Goal: Task Accomplishment & Management: Manage account settings

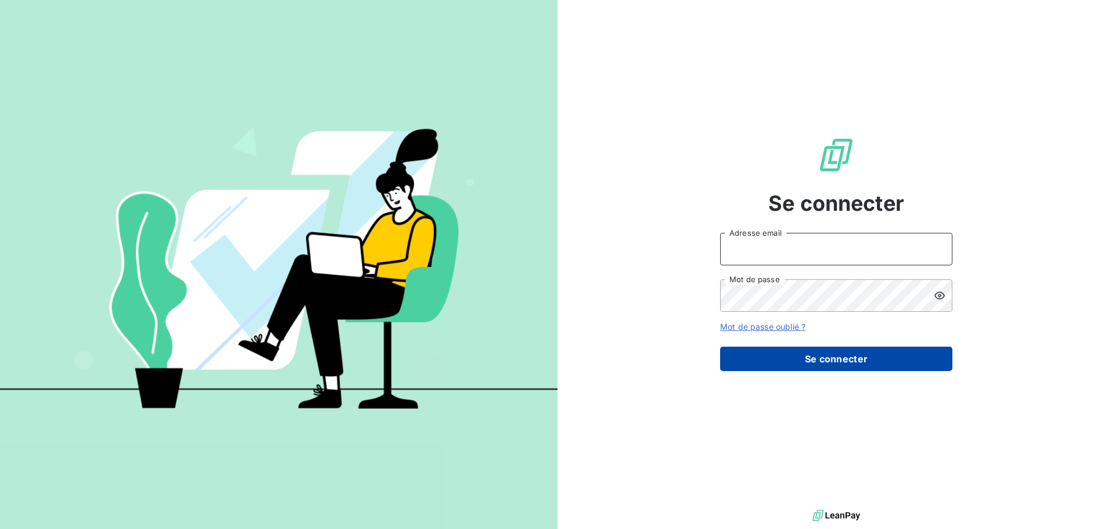
type input "anne.degrasse@exquado.com"
drag, startPoint x: 776, startPoint y: 369, endPoint x: 792, endPoint y: 367, distance: 16.4
click at [776, 369] on button "Se connecter" at bounding box center [836, 359] width 232 height 24
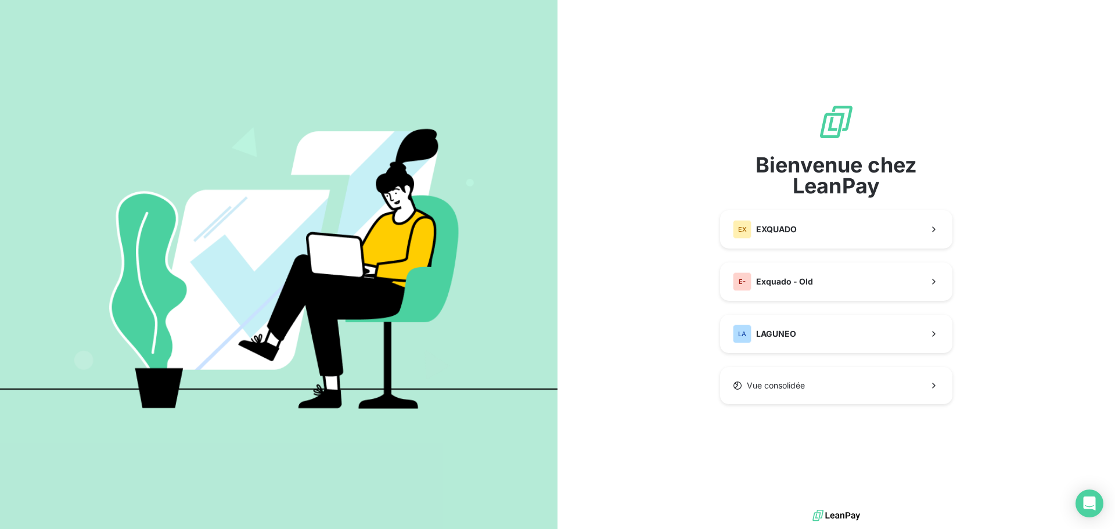
click at [800, 260] on div "Bienvenue chez LeanPay EX EXQUADO E- Exquado - Old LA LAGUNEO Vue consolidée" at bounding box center [836, 253] width 232 height 301
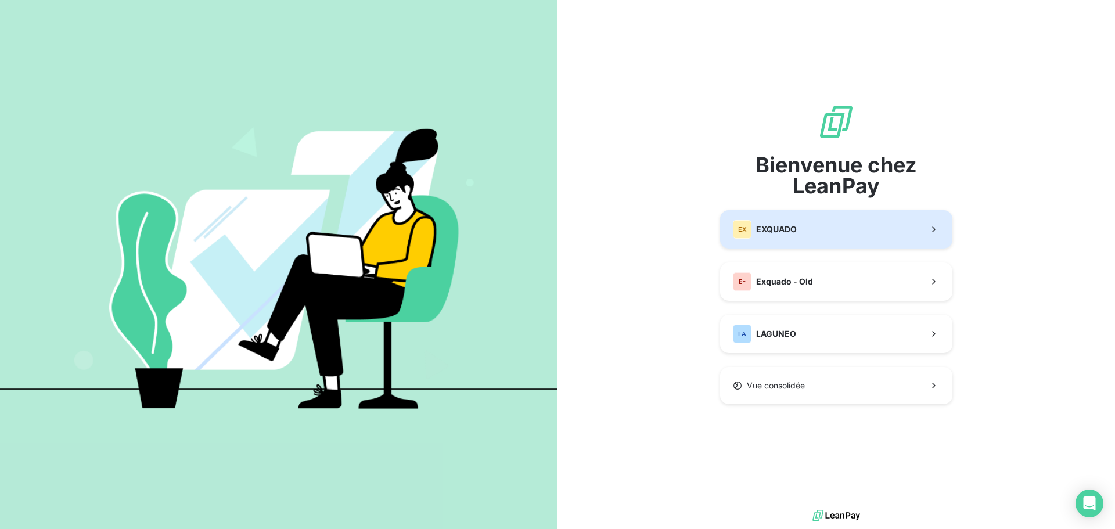
click at [813, 227] on button "EX EXQUADO" at bounding box center [836, 229] width 232 height 38
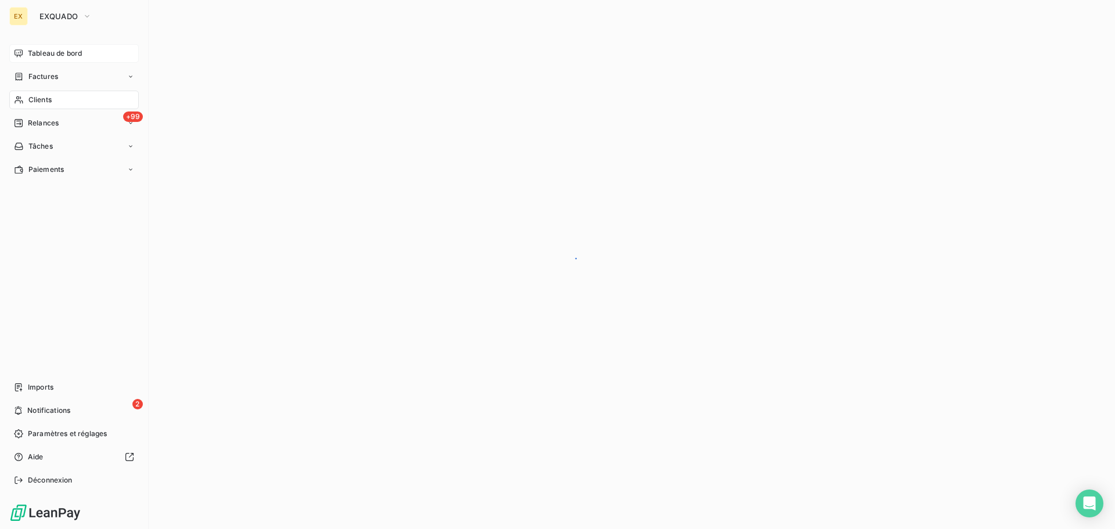
click at [37, 53] on span "Tableau de bord" at bounding box center [55, 53] width 54 height 10
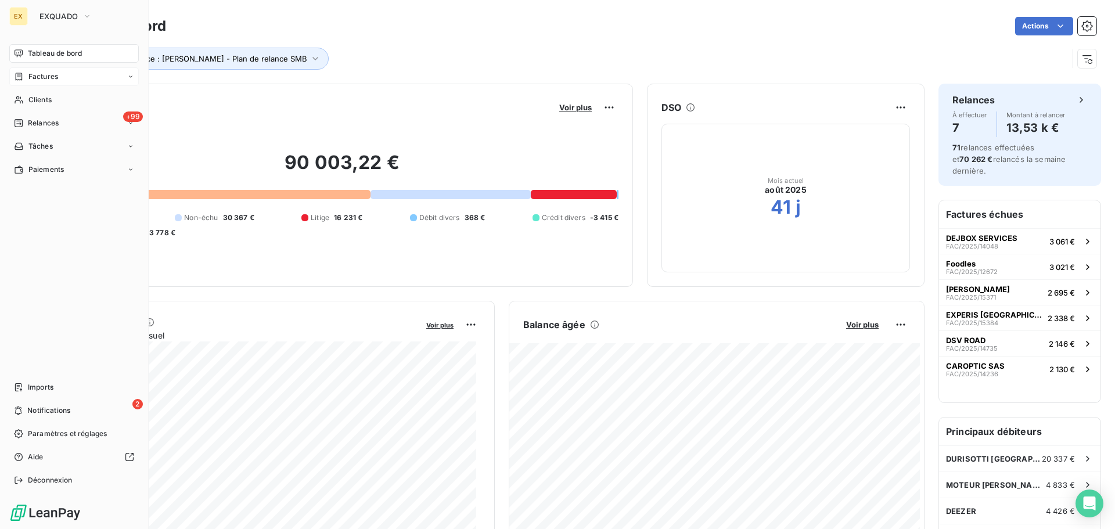
click at [35, 78] on span "Factures" at bounding box center [43, 76] width 30 height 10
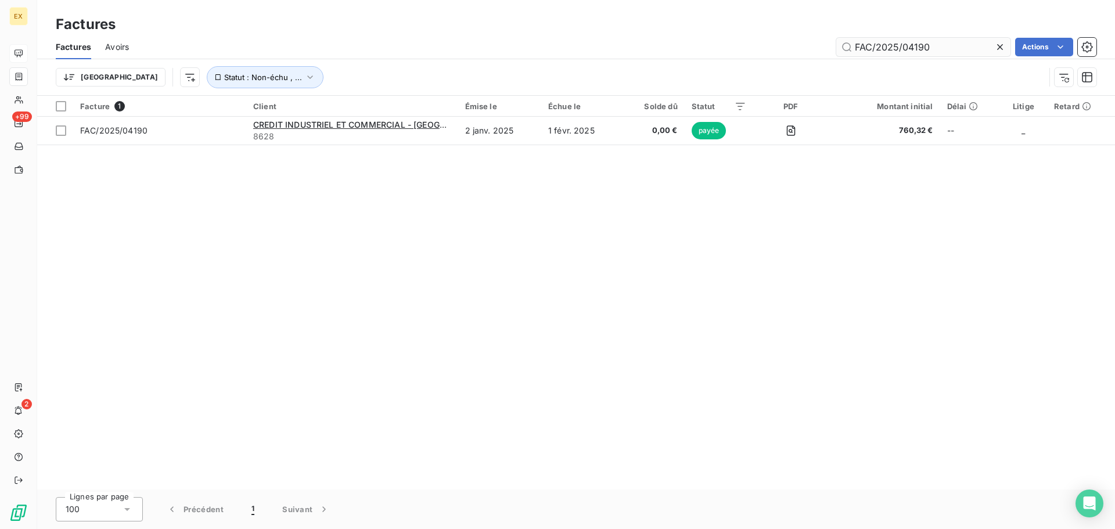
drag, startPoint x: 952, startPoint y: 45, endPoint x: 928, endPoint y: 46, distance: 23.8
click at [928, 46] on input "FAC/2025/04190" at bounding box center [923, 47] width 174 height 19
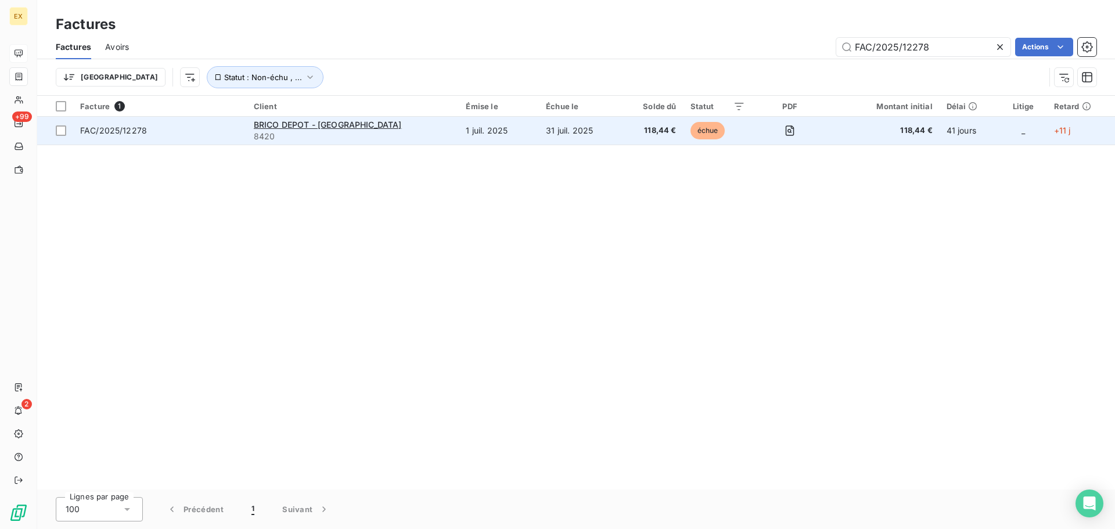
type input "FAC/2025/12278"
click at [199, 125] on span "FAC/2025/12278" at bounding box center [160, 131] width 160 height 12
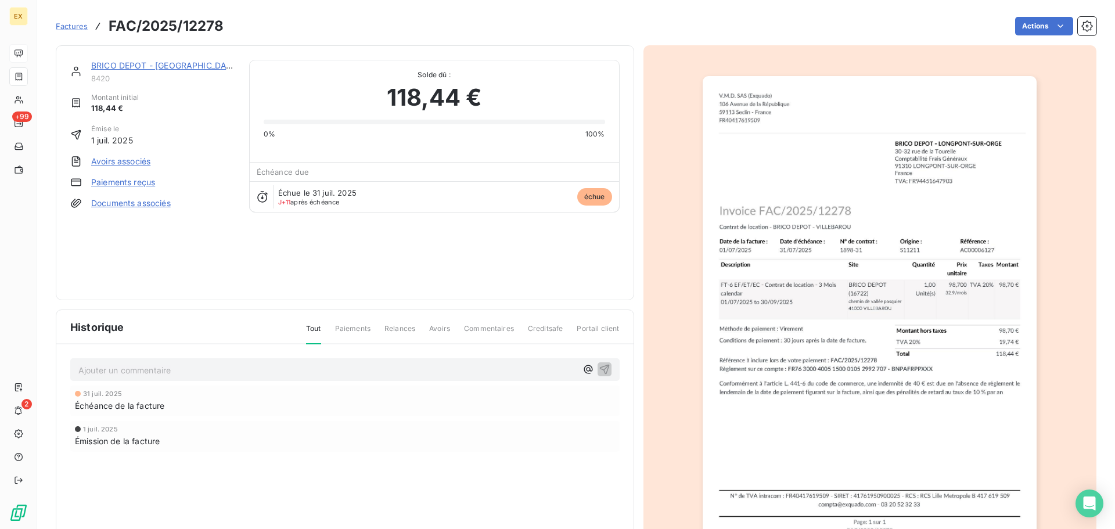
click at [134, 183] on link "Paiements reçus" at bounding box center [123, 182] width 64 height 12
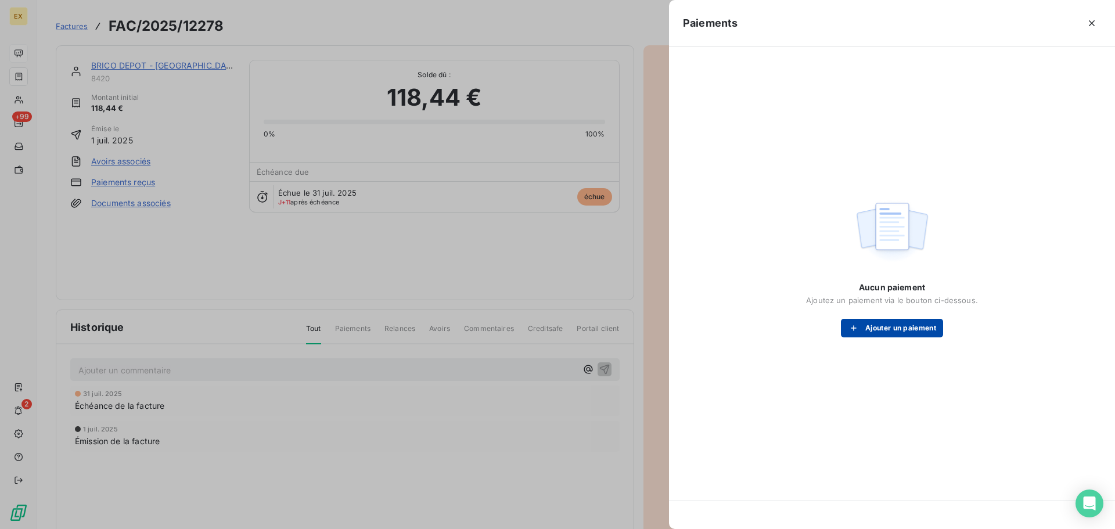
click at [895, 327] on button "Ajouter un paiement" at bounding box center [892, 328] width 102 height 19
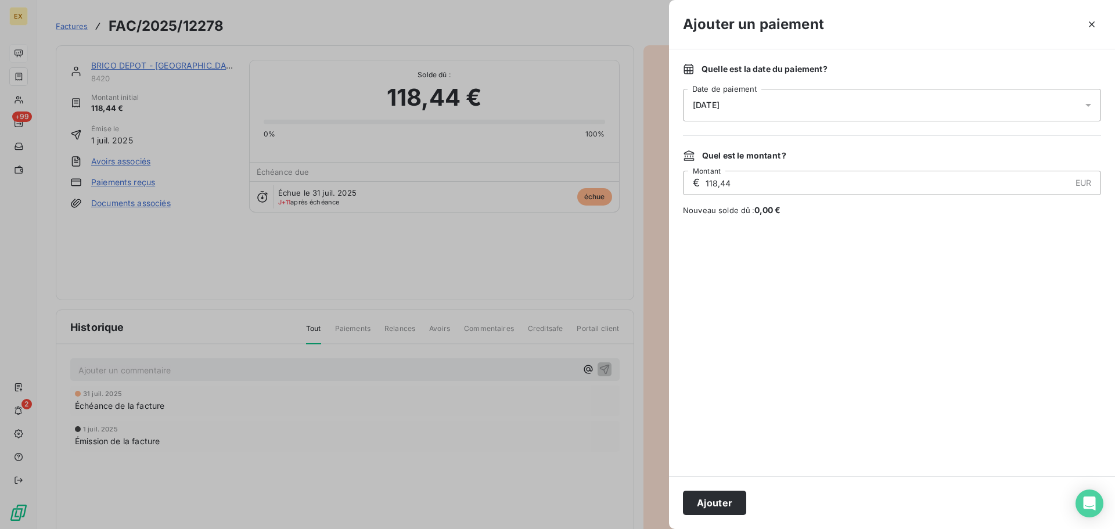
drag, startPoint x: 718, startPoint y: 499, endPoint x: 722, endPoint y: 487, distance: 12.1
click at [718, 499] on button "Ajouter" at bounding box center [714, 503] width 63 height 24
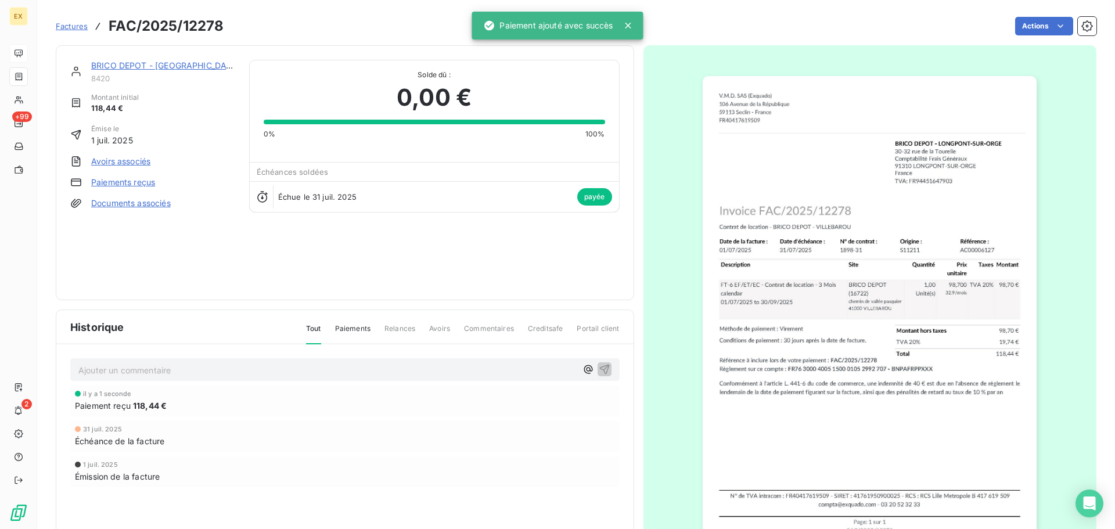
click at [75, 24] on span "Factures" at bounding box center [72, 25] width 32 height 9
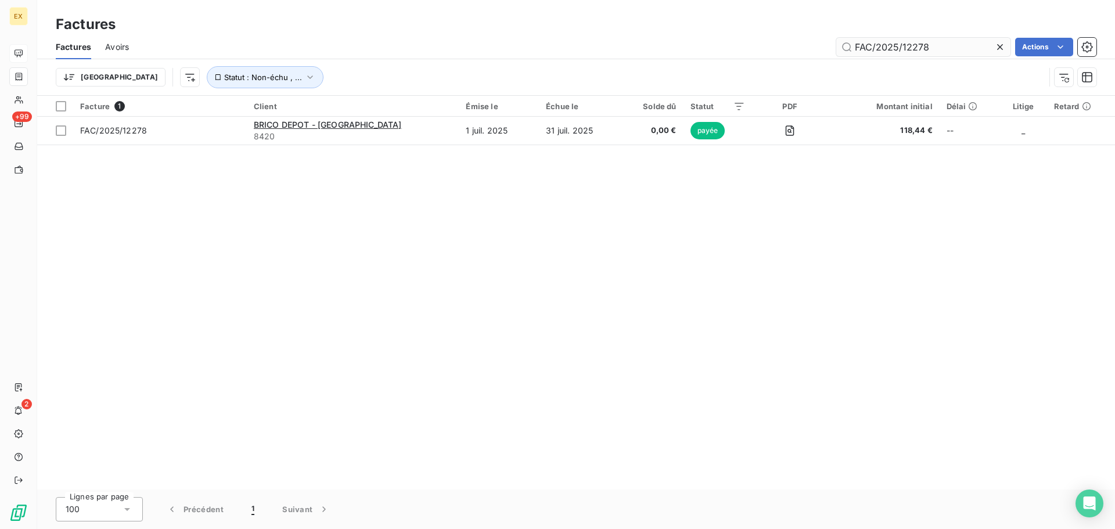
click at [958, 46] on input "FAC/2025/12278" at bounding box center [923, 47] width 174 height 19
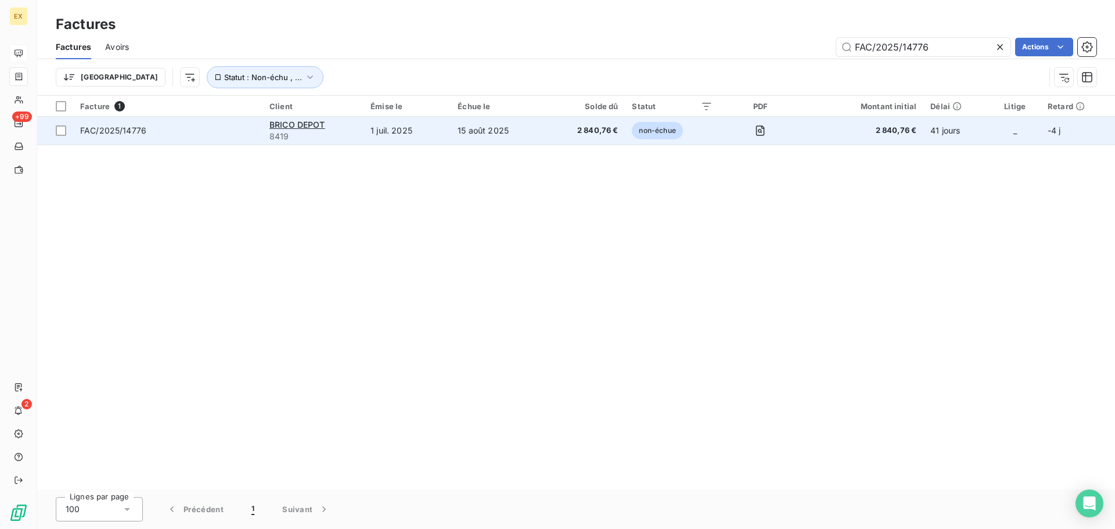
type input "FAC/2025/14776"
click at [211, 137] on td "FAC/2025/14776" at bounding box center [167, 131] width 189 height 28
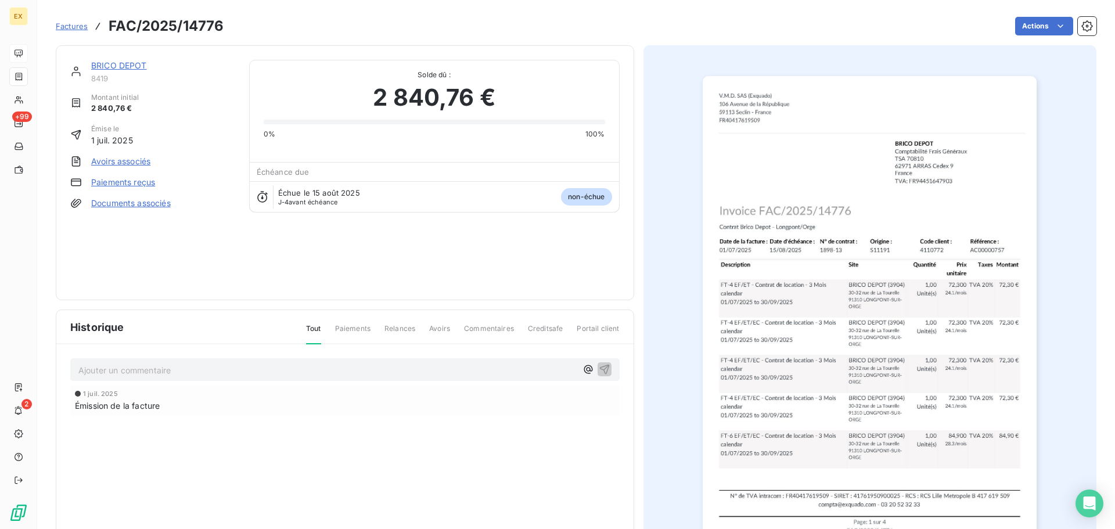
click at [139, 179] on link "Paiements reçus" at bounding box center [123, 182] width 64 height 12
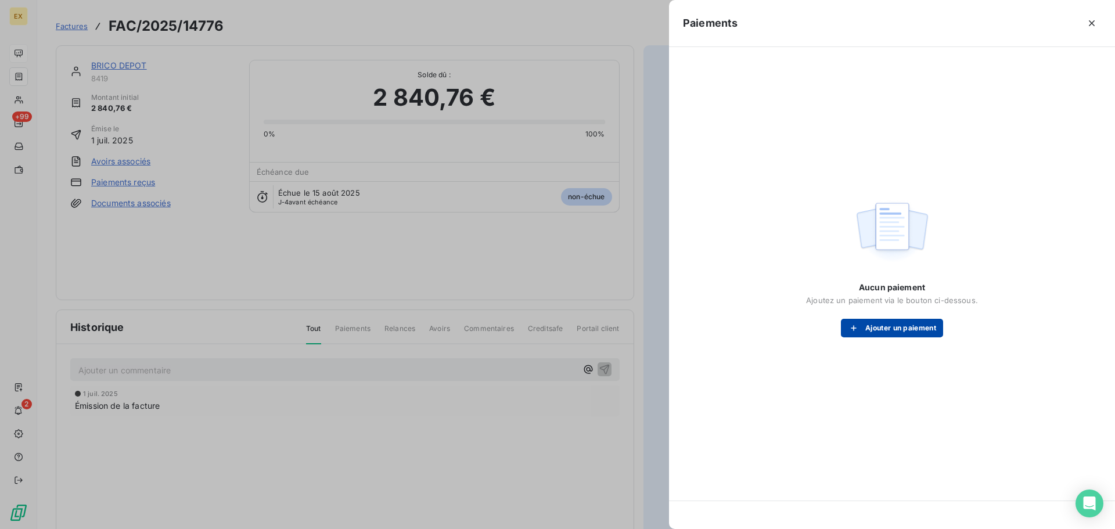
click at [879, 326] on button "Ajouter un paiement" at bounding box center [892, 328] width 102 height 19
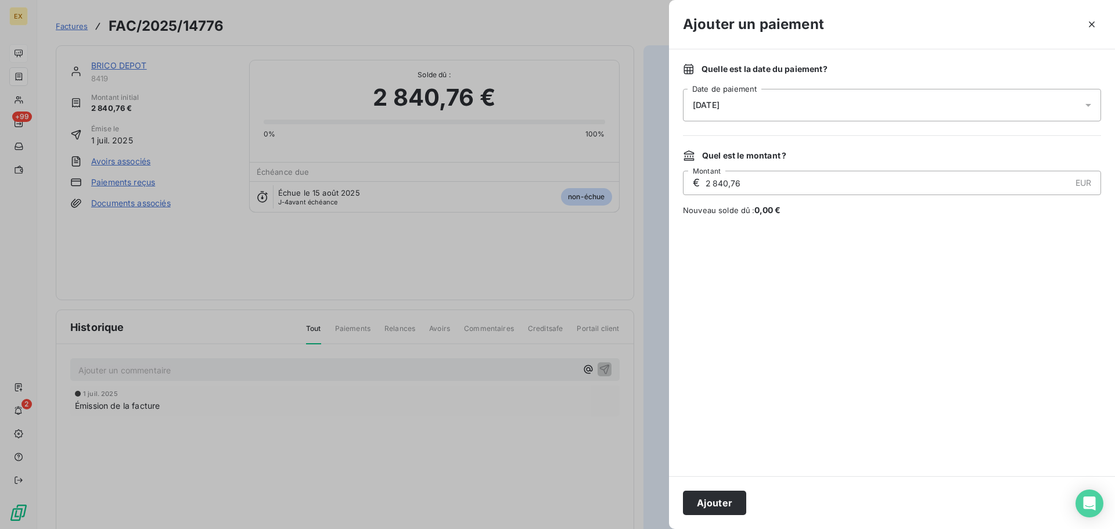
drag, startPoint x: 716, startPoint y: 499, endPoint x: 612, endPoint y: 412, distance: 135.6
click at [715, 498] on button "Ajouter" at bounding box center [714, 503] width 63 height 24
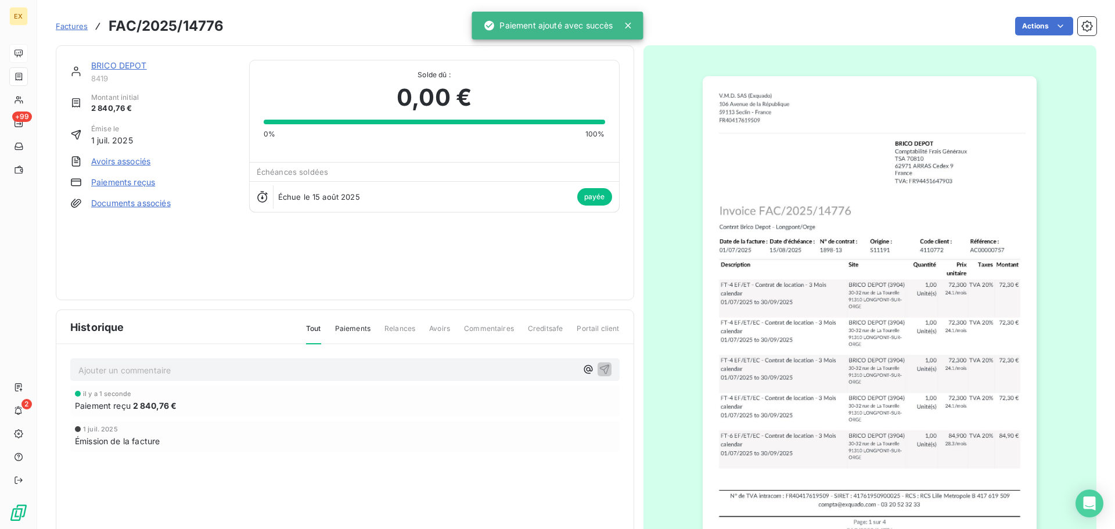
click at [68, 28] on span "Factures" at bounding box center [72, 25] width 32 height 9
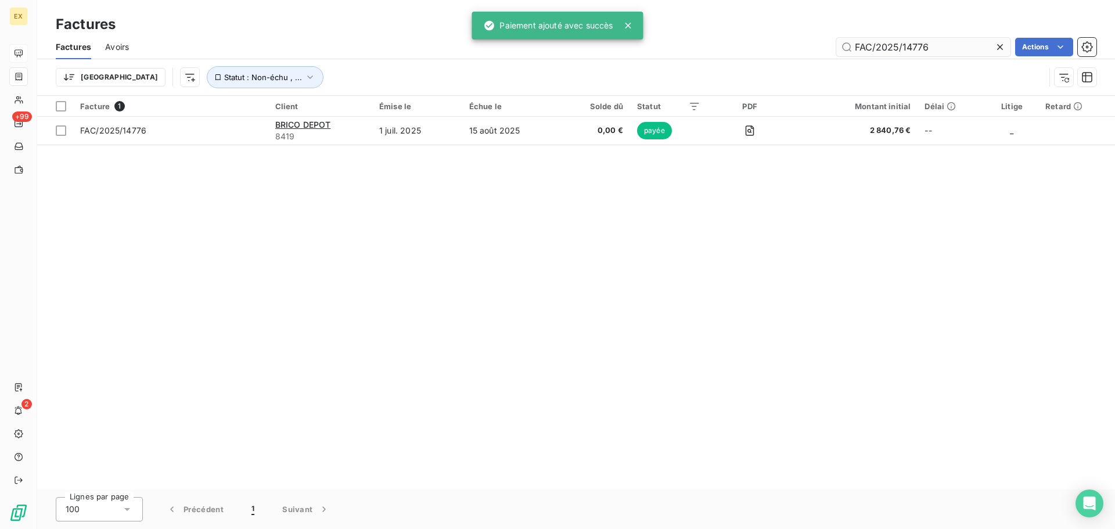
click at [960, 50] on input "FAC/2025/14776" at bounding box center [923, 47] width 174 height 19
click at [953, 44] on input "FAC/2025/14776" at bounding box center [923, 47] width 174 height 19
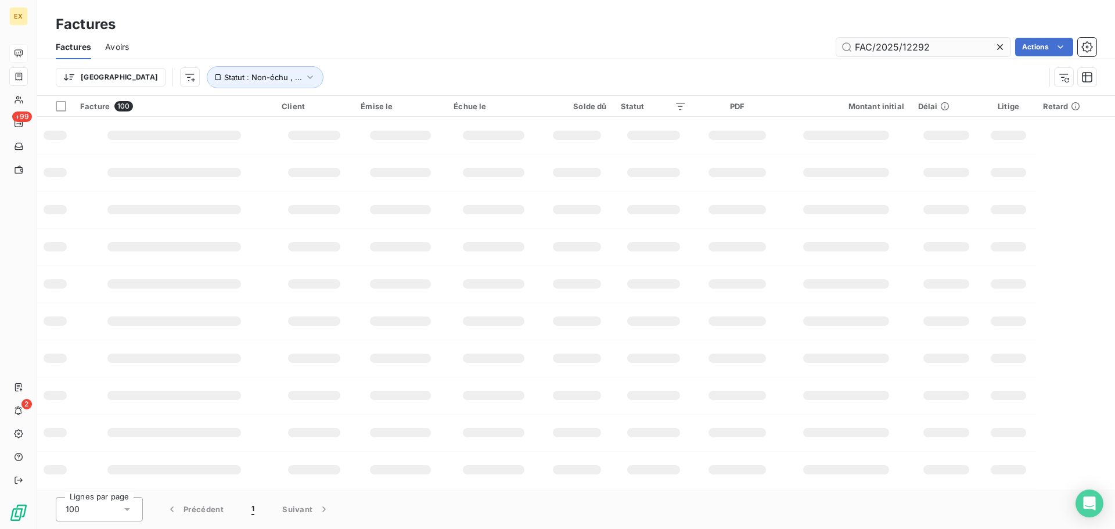
type input "FAC/2025/12292"
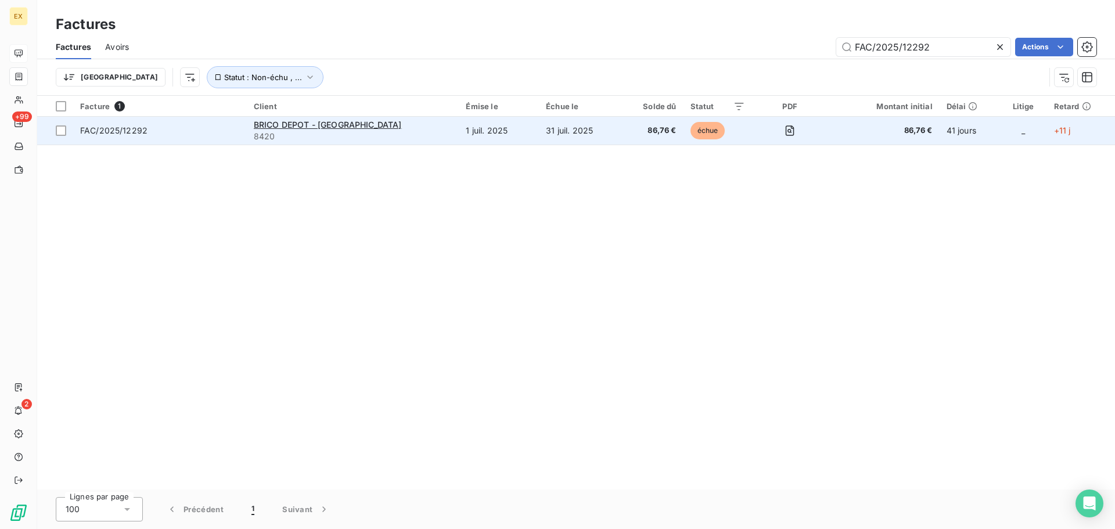
click at [194, 121] on td "FAC/2025/12292" at bounding box center [160, 131] width 174 height 28
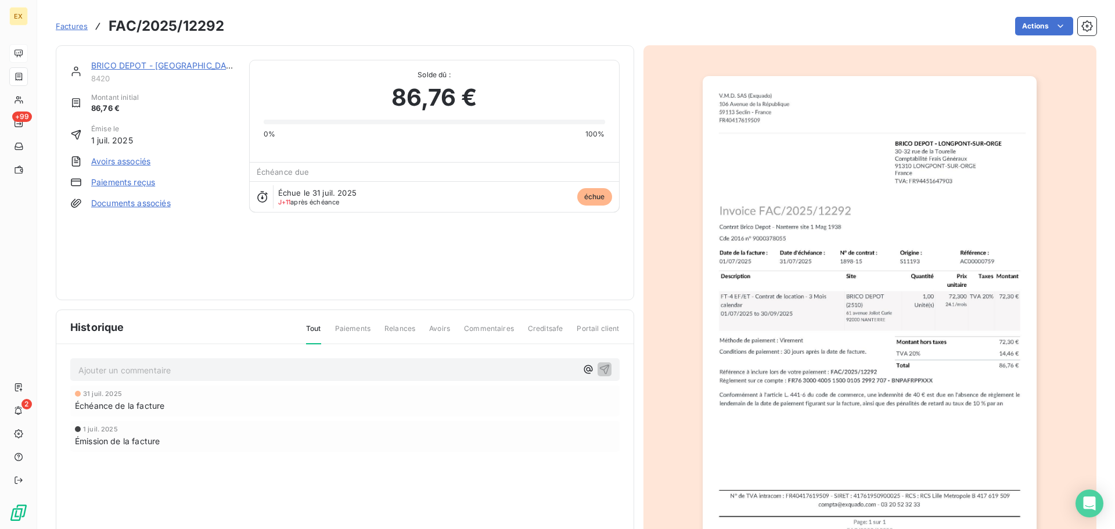
click at [117, 179] on link "Paiements reçus" at bounding box center [123, 182] width 64 height 12
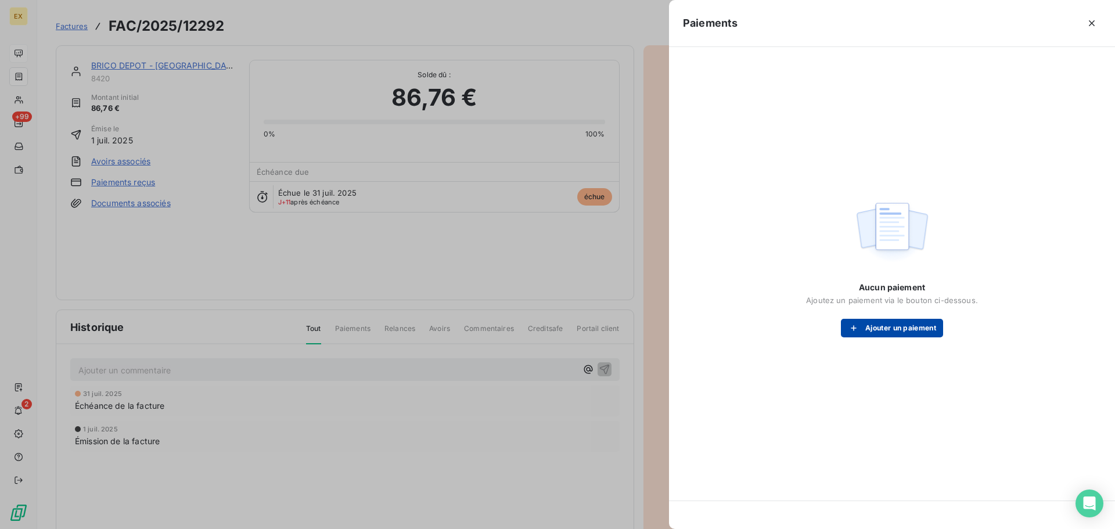
click at [892, 331] on button "Ajouter un paiement" at bounding box center [892, 328] width 102 height 19
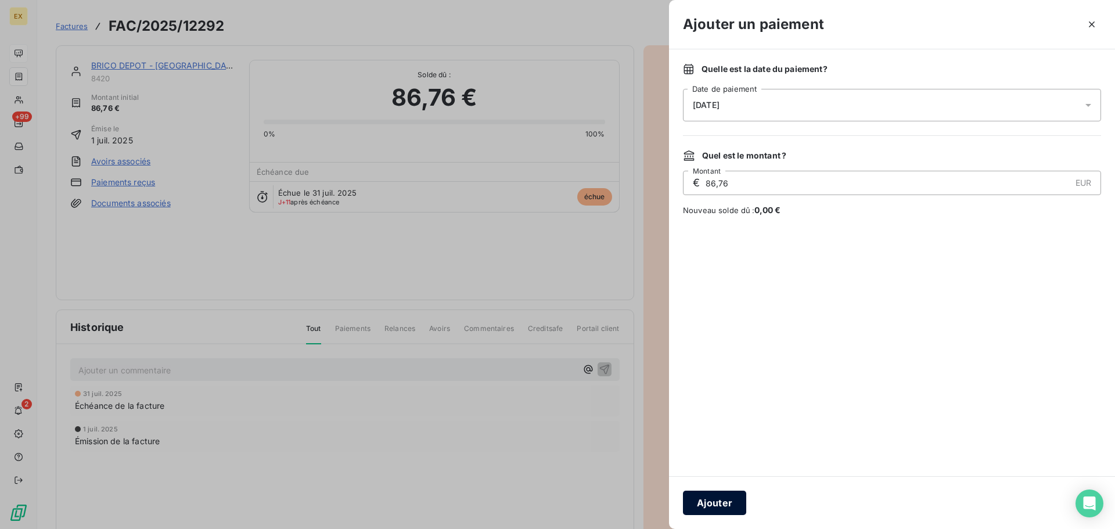
drag, startPoint x: 706, startPoint y: 504, endPoint x: 690, endPoint y: 461, distance: 46.5
click at [704, 491] on button "Ajouter" at bounding box center [714, 503] width 63 height 24
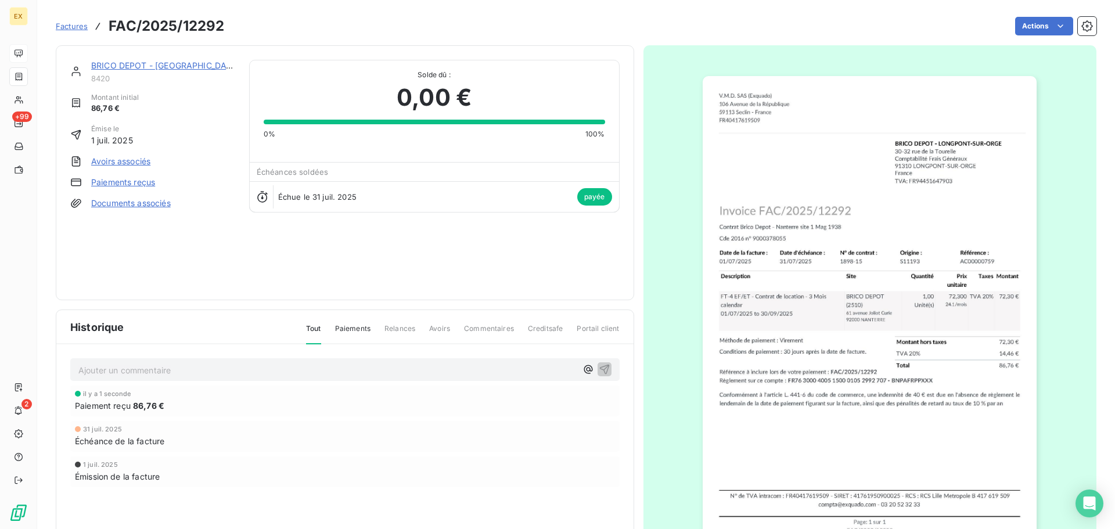
click at [77, 26] on span "Factures" at bounding box center [72, 25] width 32 height 9
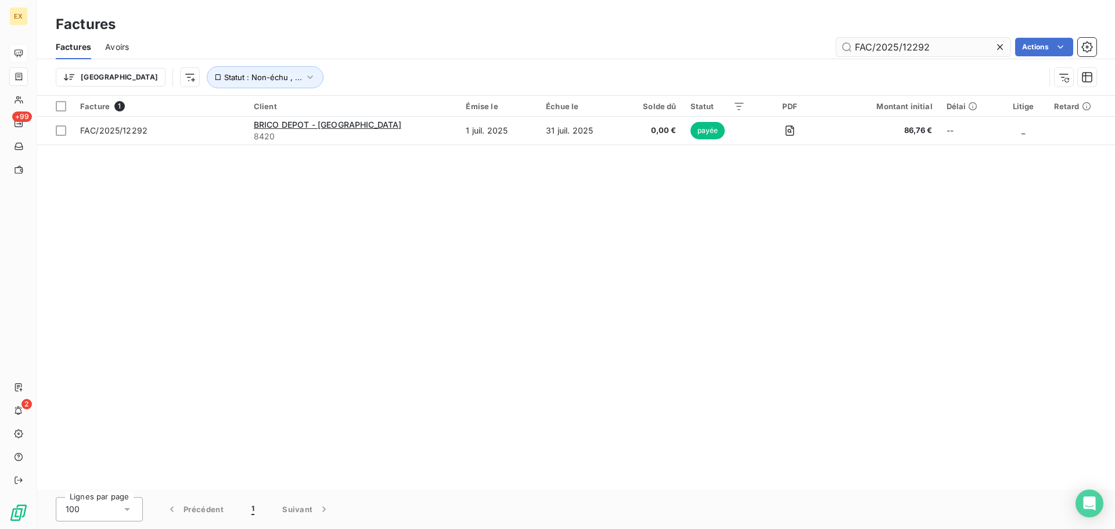
click at [965, 50] on input "FAC/2025/12292" at bounding box center [923, 47] width 174 height 19
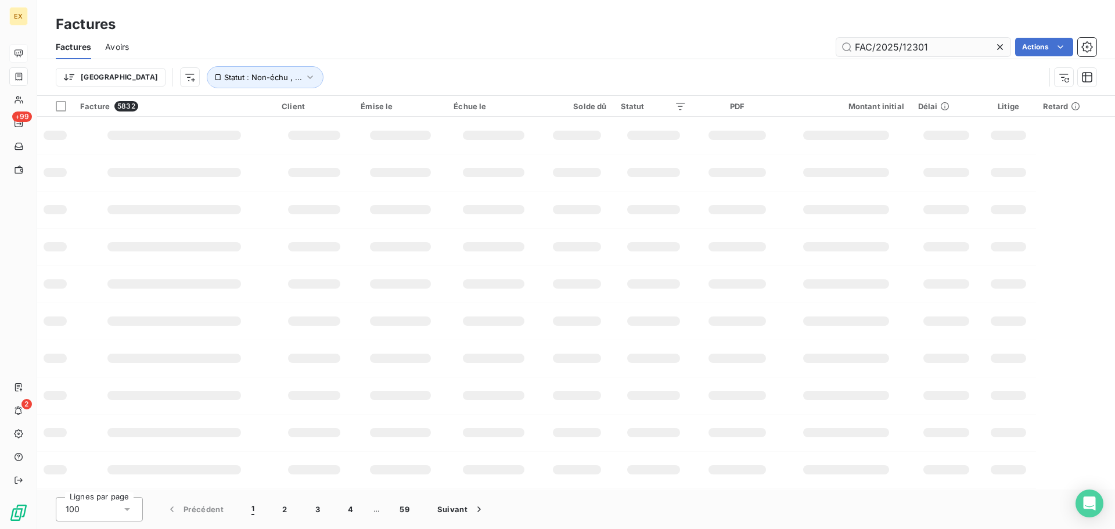
type input "FAC/2025/12301"
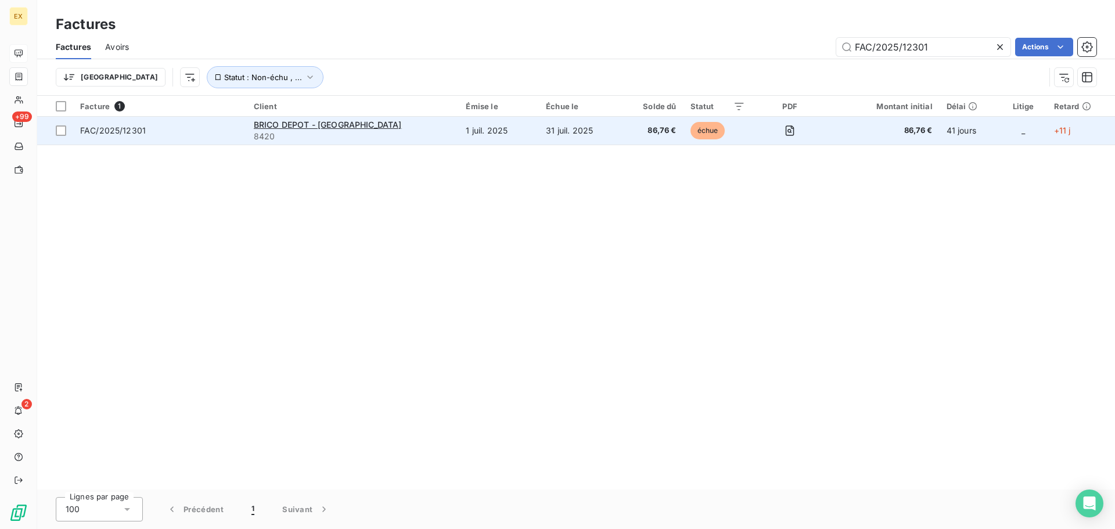
click at [181, 125] on span "FAC/2025/12301" at bounding box center [160, 131] width 160 height 12
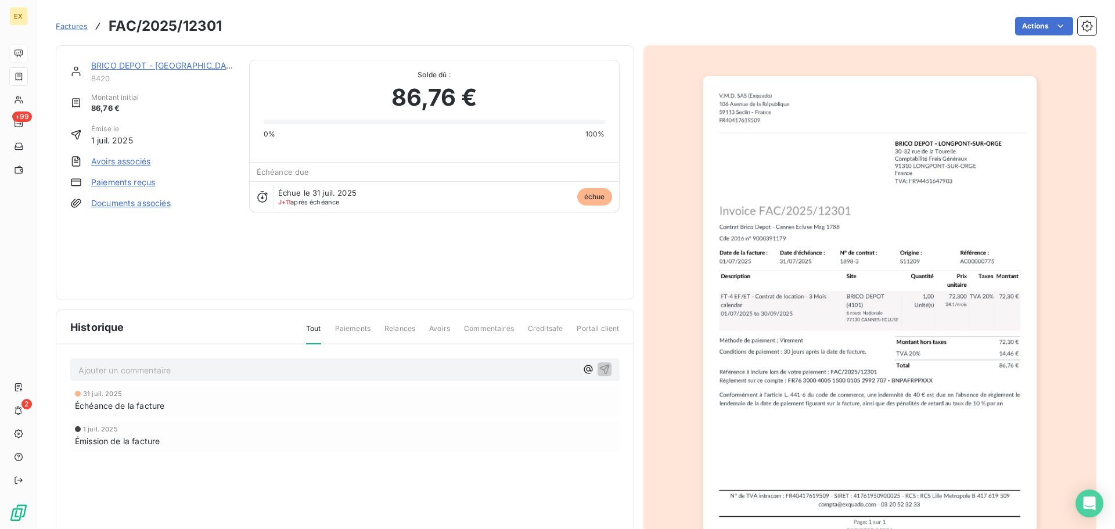
click at [134, 179] on link "Paiements reçus" at bounding box center [123, 182] width 64 height 12
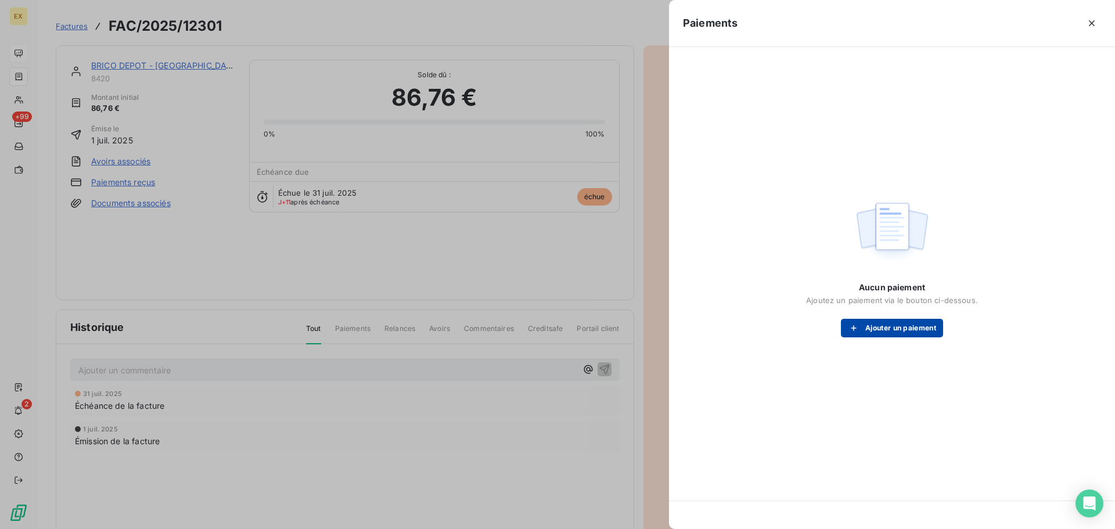
click at [889, 326] on button "Ajouter un paiement" at bounding box center [892, 328] width 102 height 19
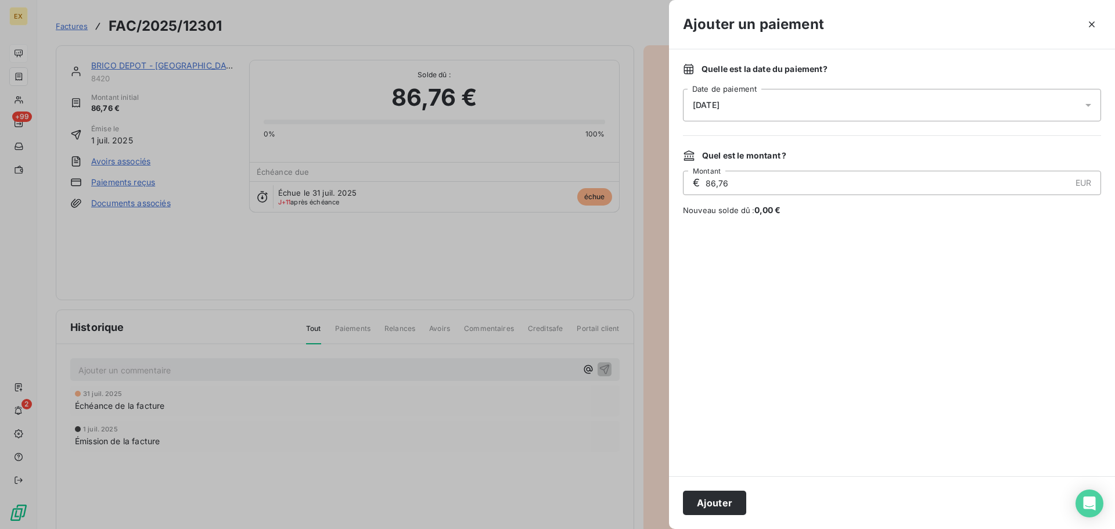
drag, startPoint x: 730, startPoint y: 498, endPoint x: 642, endPoint y: 413, distance: 122.8
click at [729, 498] on button "Ajouter" at bounding box center [714, 503] width 63 height 24
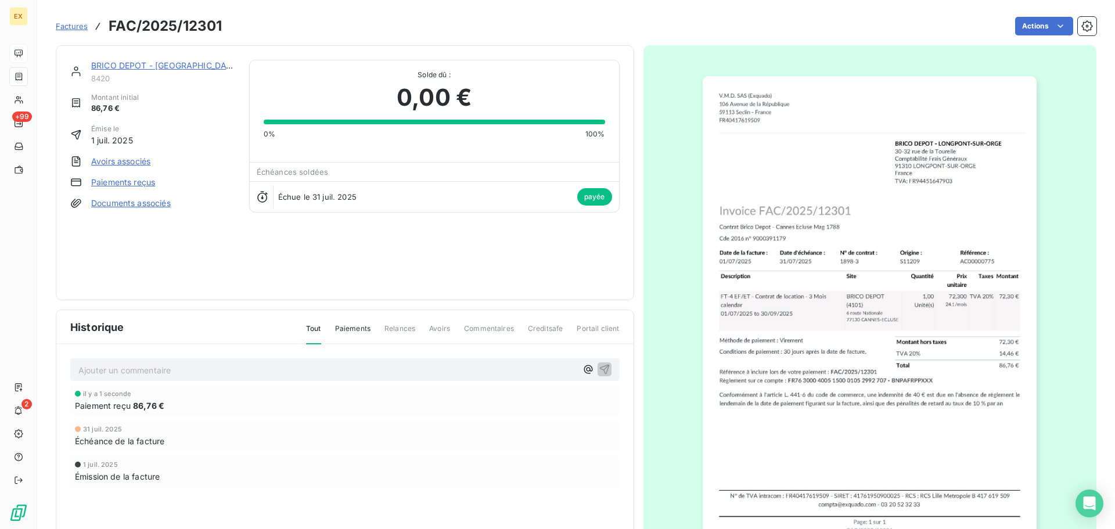
click at [64, 23] on span "Factures" at bounding box center [72, 25] width 32 height 9
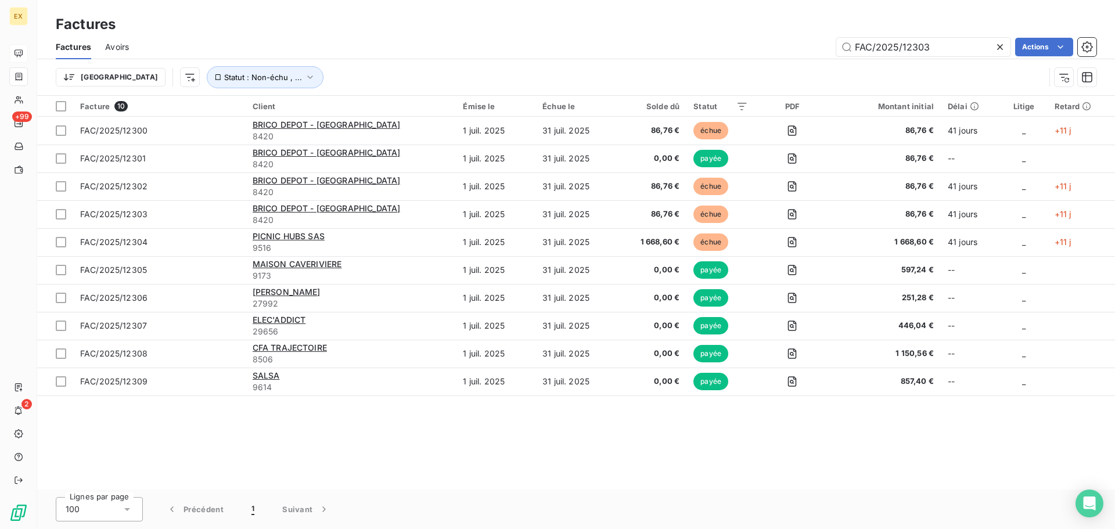
type input "FAC/2025/12303"
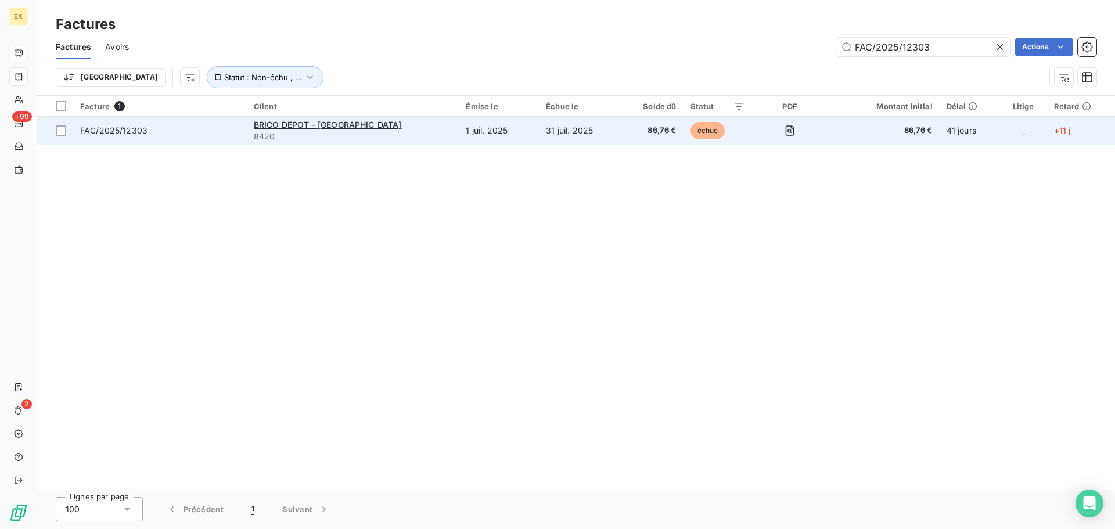
click at [224, 130] on span "FAC/2025/12303" at bounding box center [160, 131] width 160 height 12
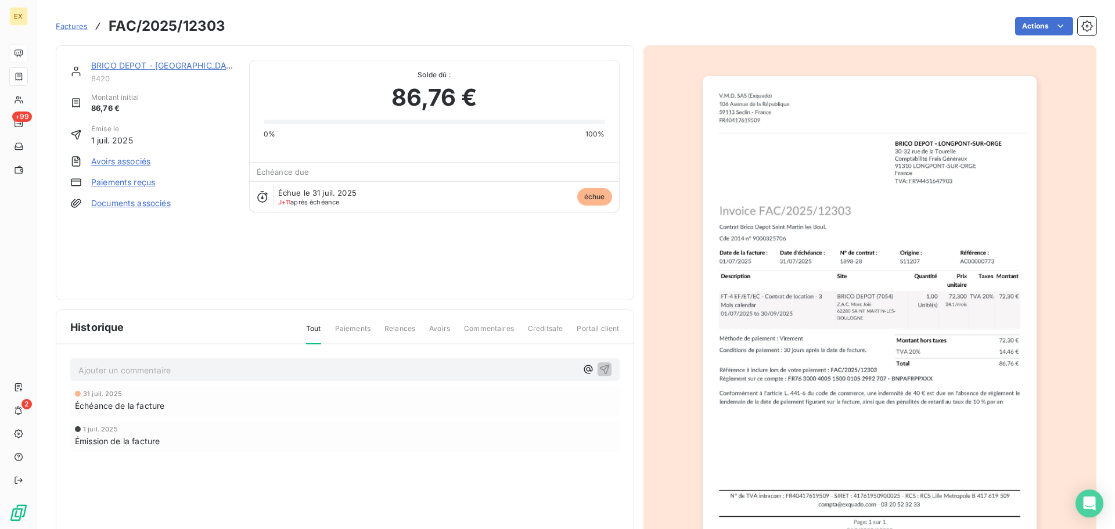
click at [131, 177] on link "Paiements reçus" at bounding box center [123, 182] width 64 height 12
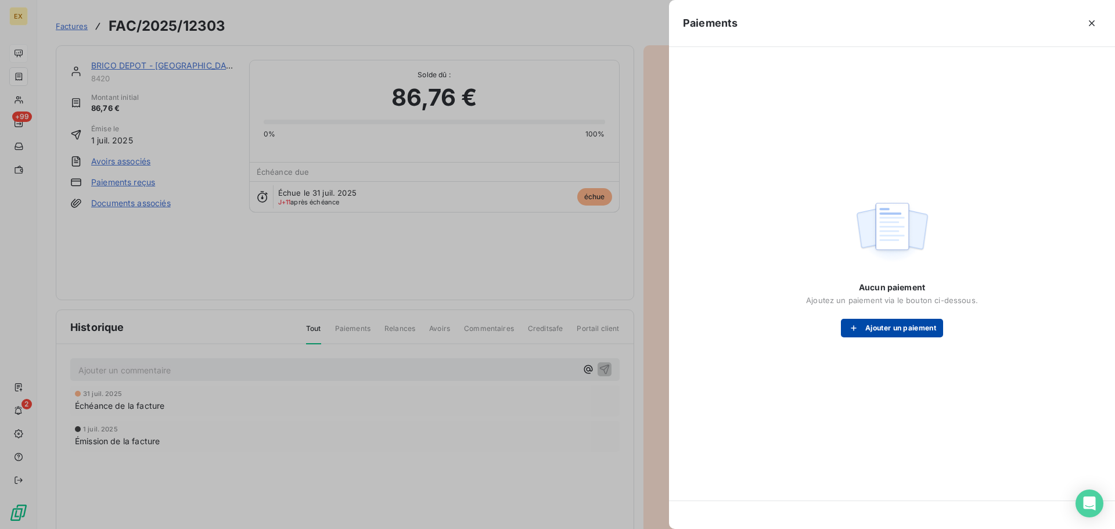
click at [896, 329] on button "Ajouter un paiement" at bounding box center [892, 328] width 102 height 19
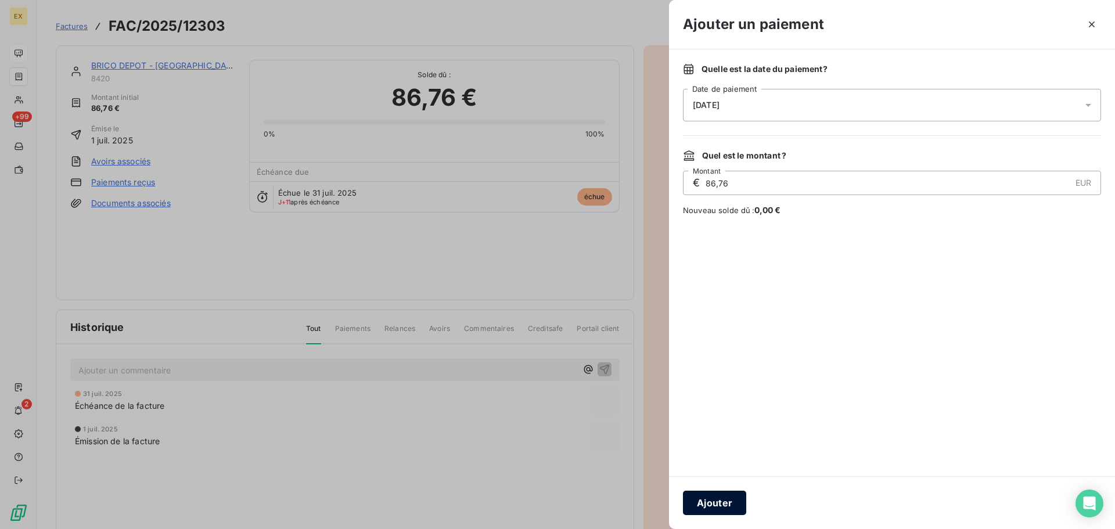
click at [713, 503] on button "Ajouter" at bounding box center [714, 503] width 63 height 24
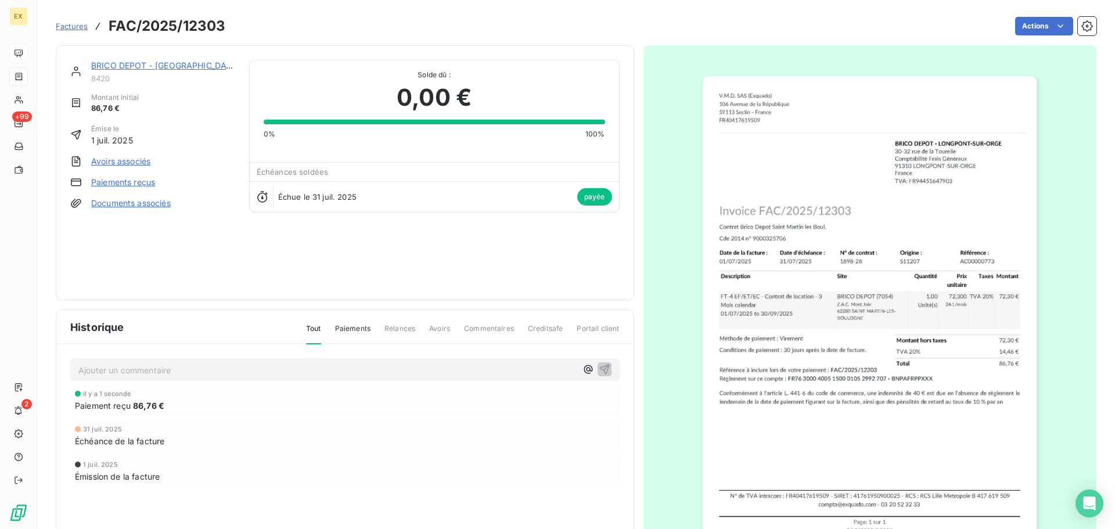
click at [90, 24] on div "Factures FAC/2025/12303" at bounding box center [141, 26] width 170 height 21
click at [71, 24] on span "Factures" at bounding box center [72, 25] width 32 height 9
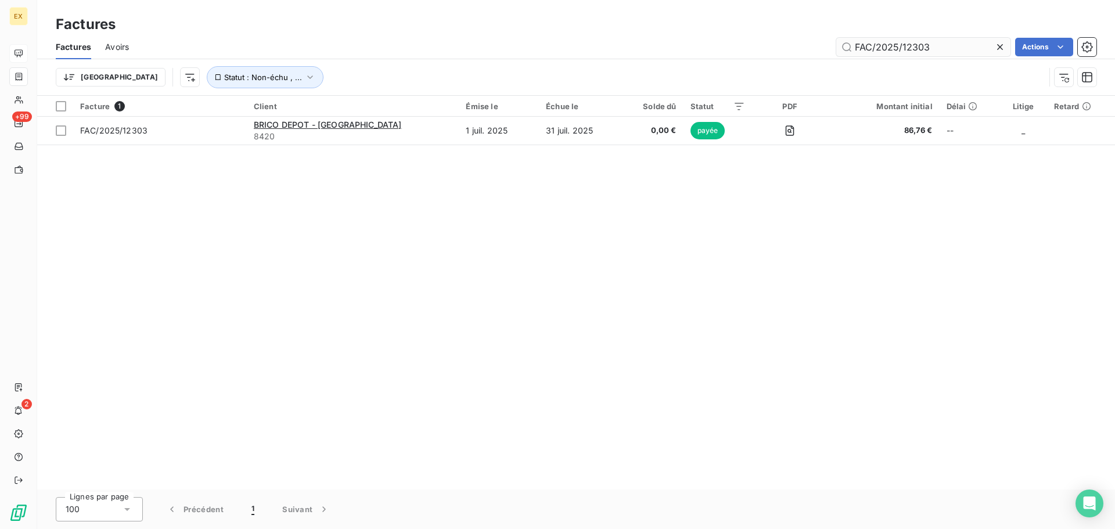
click at [954, 46] on input "FAC/2025/12303" at bounding box center [923, 47] width 174 height 19
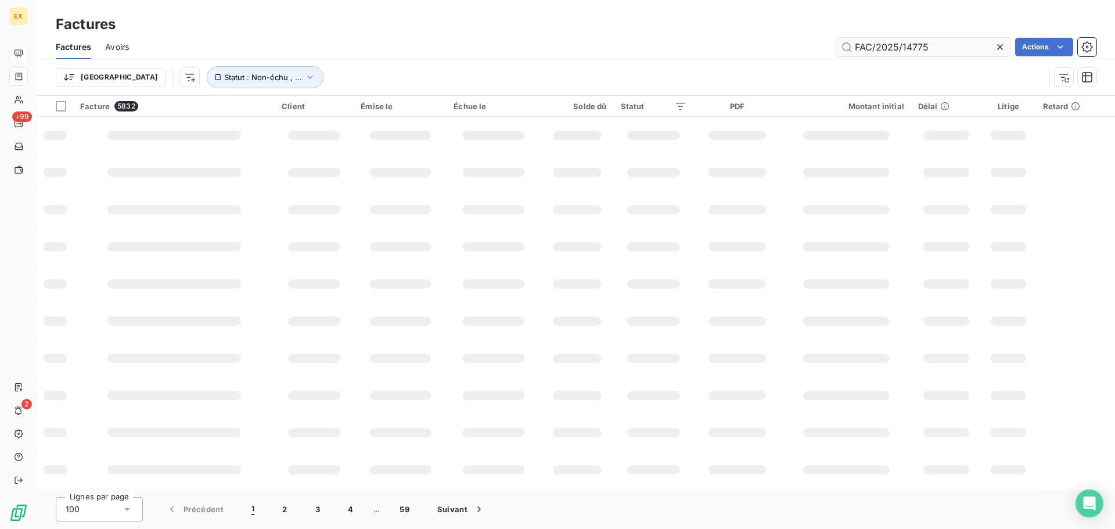
type input "FAC/2025/14775"
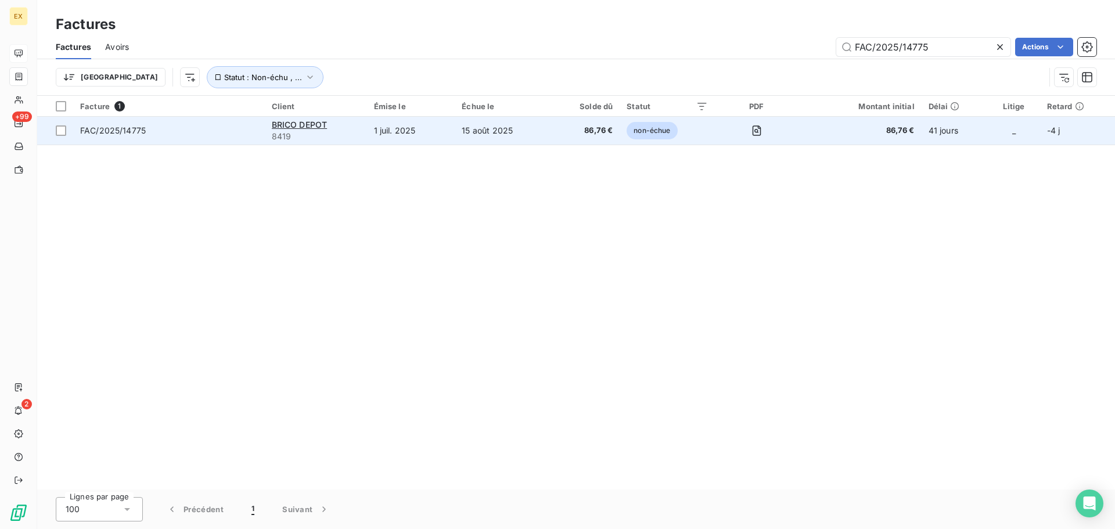
click at [226, 127] on span "FAC/2025/14775" at bounding box center [169, 131] width 178 height 12
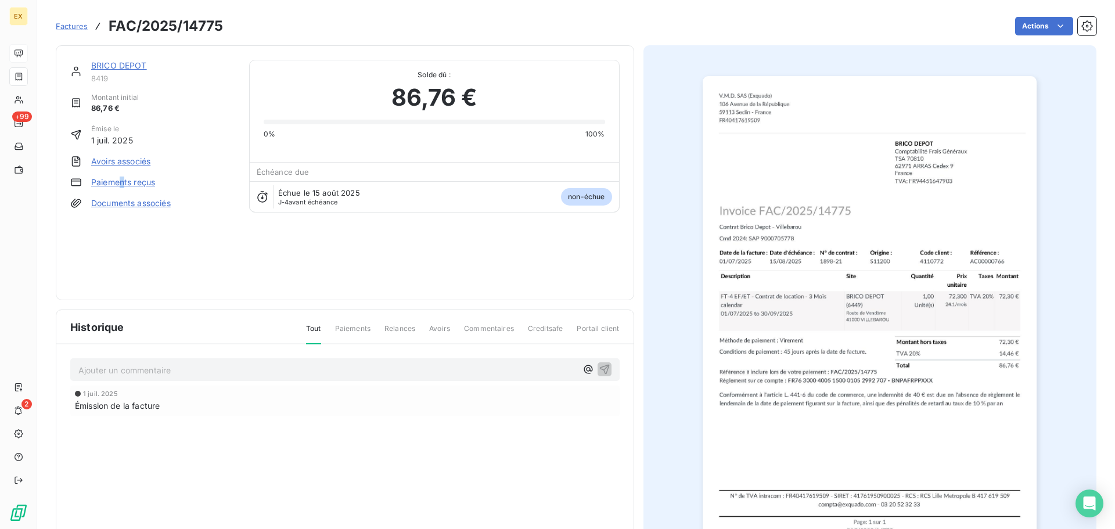
click at [122, 176] on link "Paiements reçus" at bounding box center [123, 182] width 64 height 12
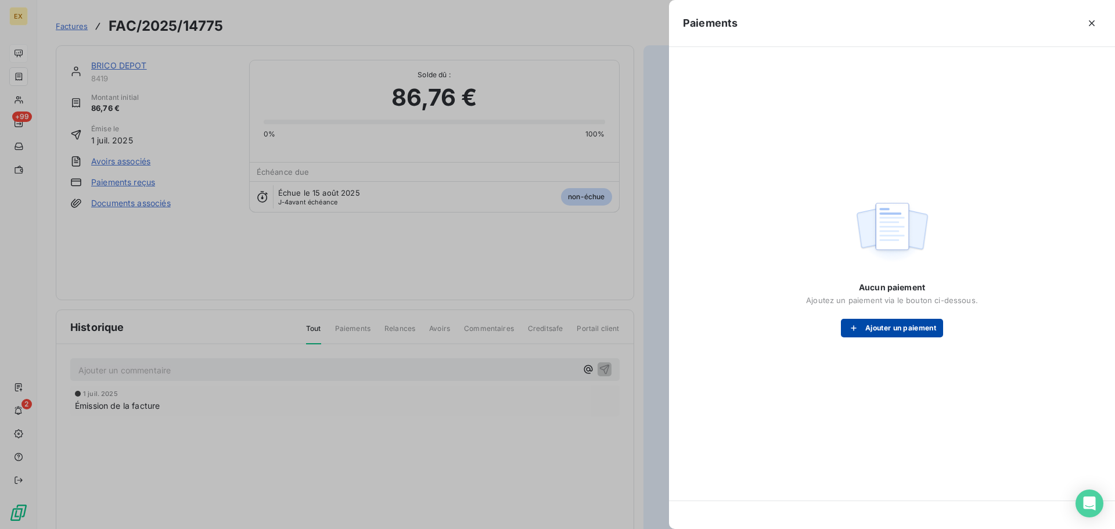
click at [900, 327] on button "Ajouter un paiement" at bounding box center [892, 328] width 102 height 19
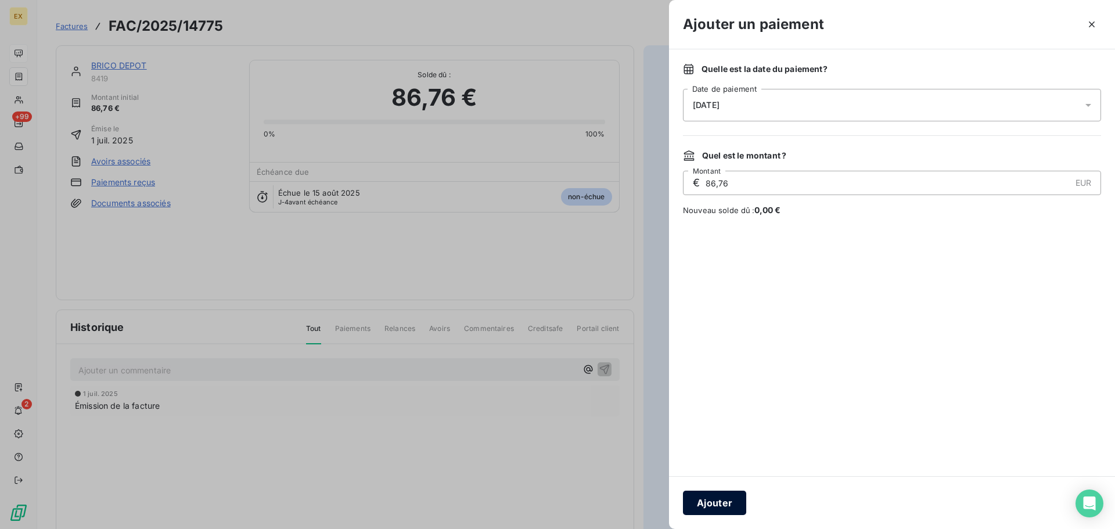
click at [715, 502] on button "Ajouter" at bounding box center [714, 503] width 63 height 24
